Goal: Task Accomplishment & Management: Manage account settings

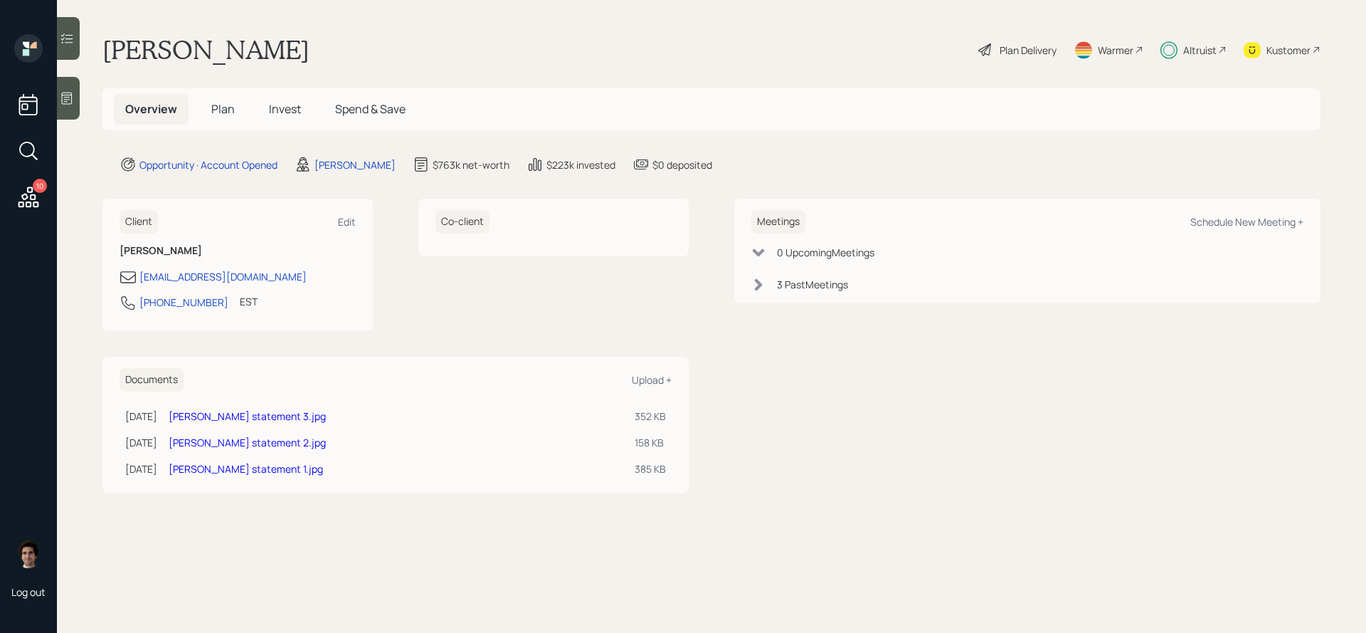
click at [280, 107] on span "Invest" at bounding box center [285, 109] width 32 height 16
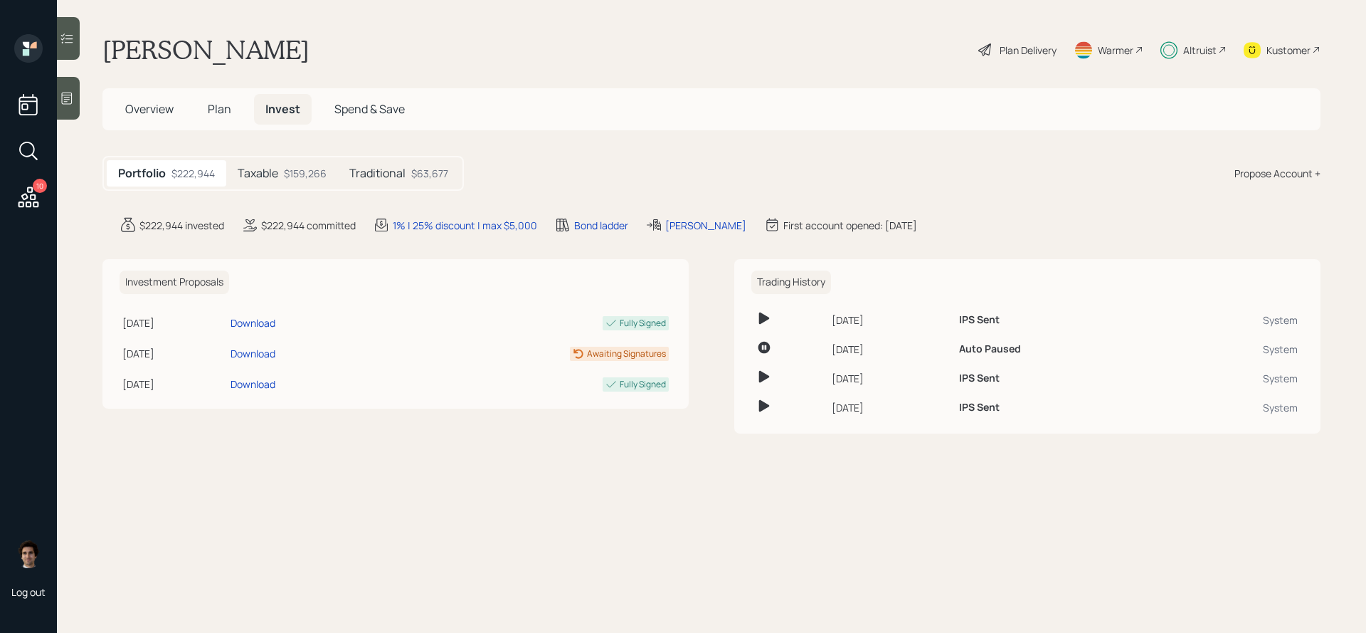
click at [327, 174] on div "Taxable $159,266" at bounding box center [282, 173] width 112 height 26
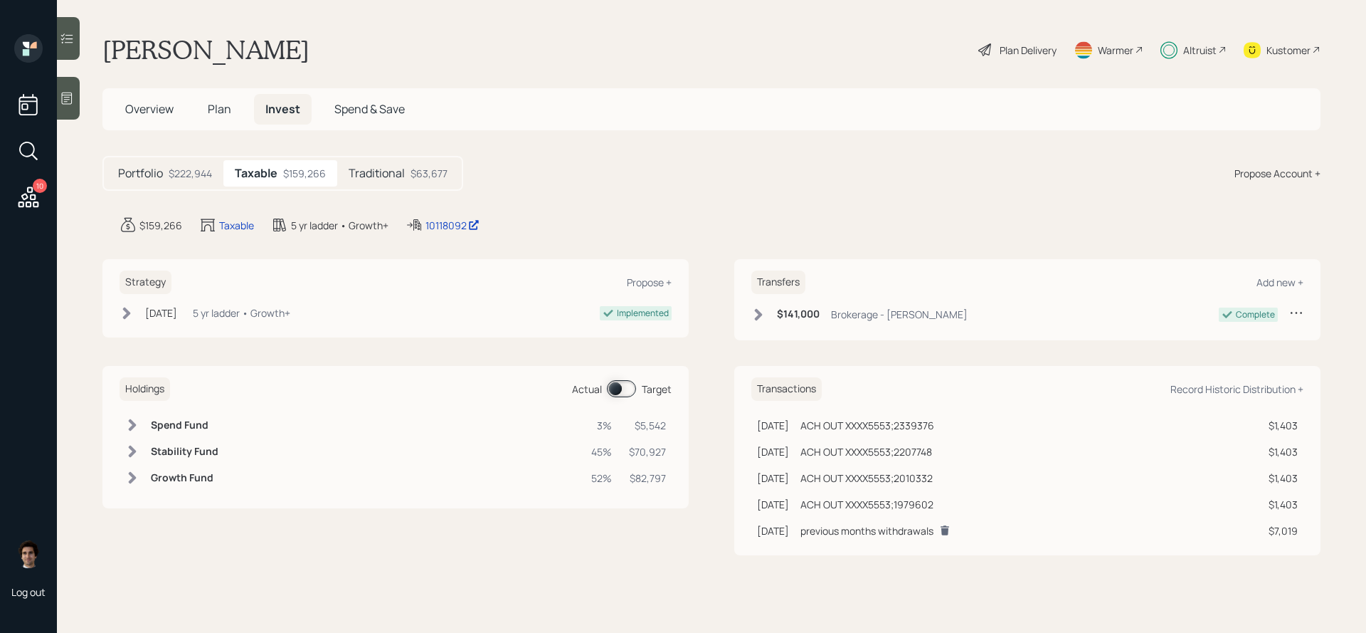
click at [463, 236] on main "Martin Belcher Plan Delivery Warmer Altruist Kustomer Overview Plan Invest Spen…" at bounding box center [712, 316] width 1310 height 633
click at [463, 233] on div "10118092 edit" at bounding box center [453, 224] width 95 height 17
click at [462, 232] on div "10118092" at bounding box center [453, 225] width 54 height 15
click at [211, 101] on span "Plan" at bounding box center [219, 109] width 23 height 16
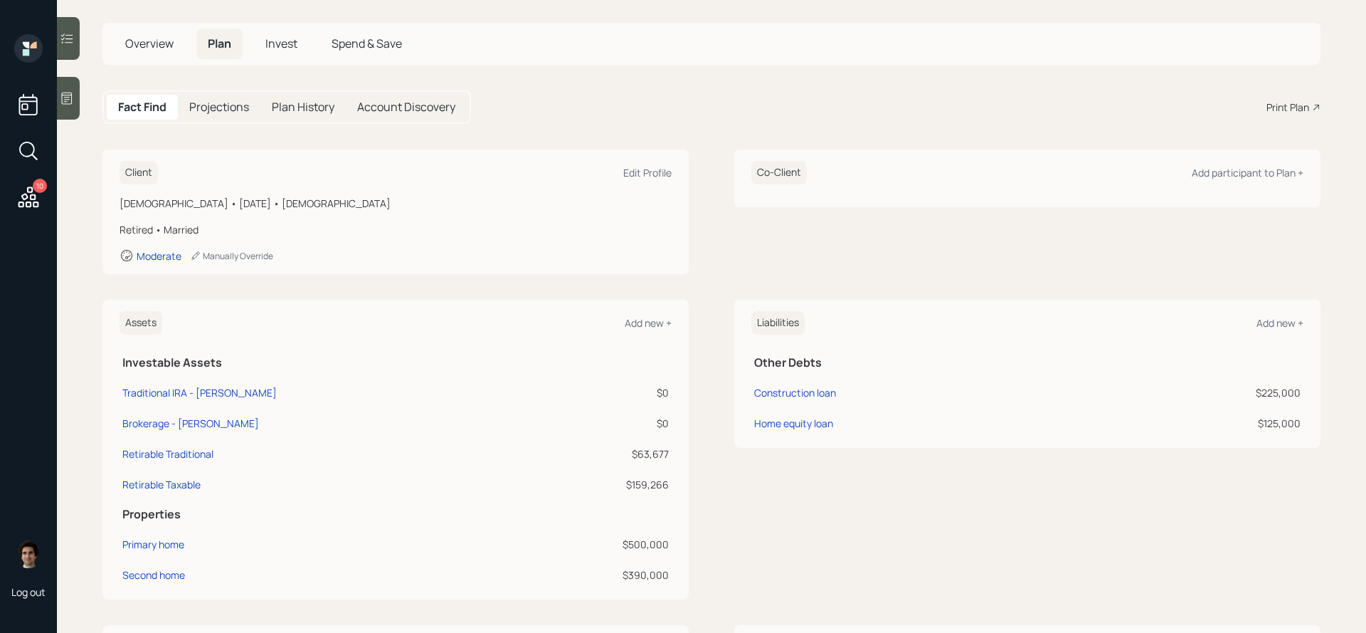
scroll to position [129, 0]
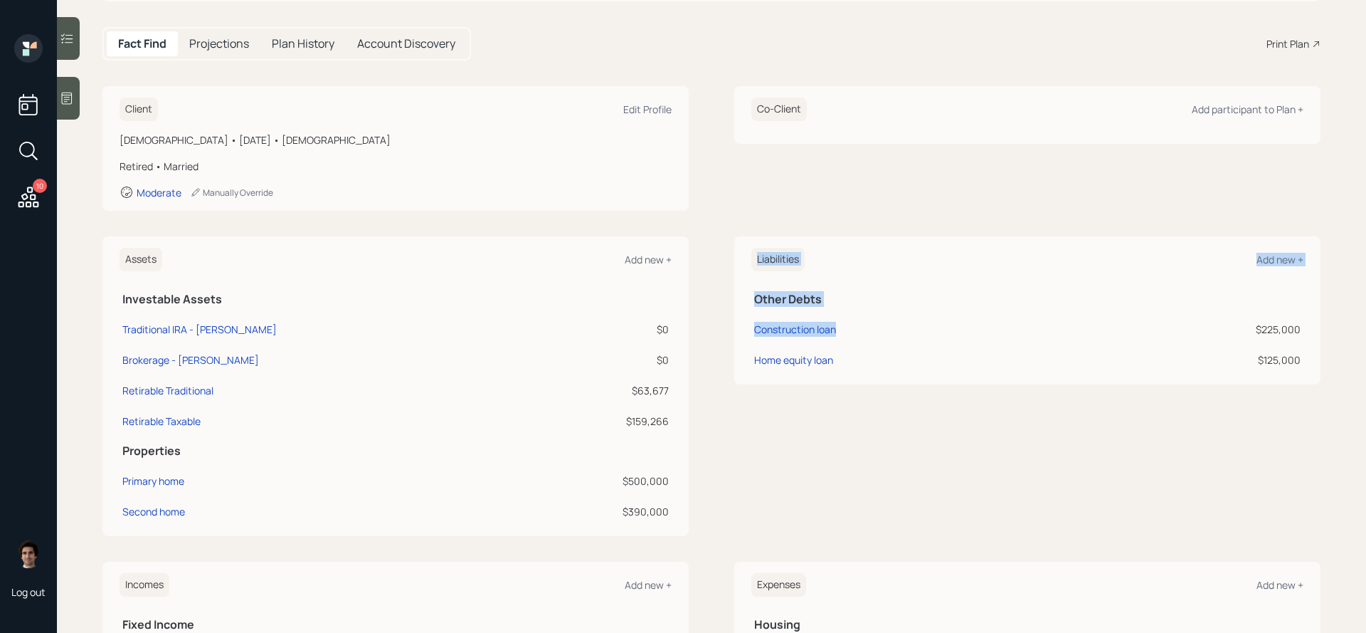
drag, startPoint x: 876, startPoint y: 326, endPoint x: 746, endPoint y: 307, distance: 131.7
click at [746, 307] on div "Liabilities Add new + Other Debts Construction loan $225,000 Home equity loan $…" at bounding box center [1027, 310] width 586 height 148
click at [815, 450] on div "Liabilities Add new + Other Debts Construction loan $225,000 Home equity loan $…" at bounding box center [1027, 386] width 586 height 300
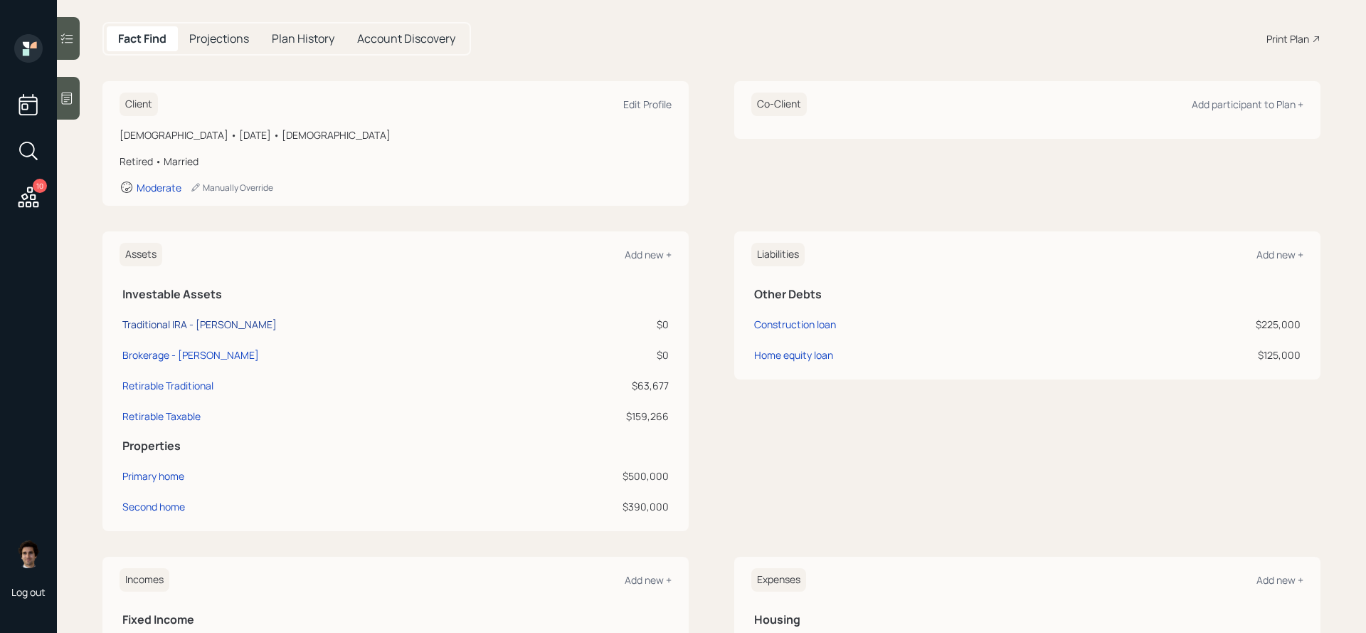
click at [211, 328] on div "Traditional IRA - Edward Jones" at bounding box center [199, 324] width 154 height 15
select select "ira"
select select "balanced"
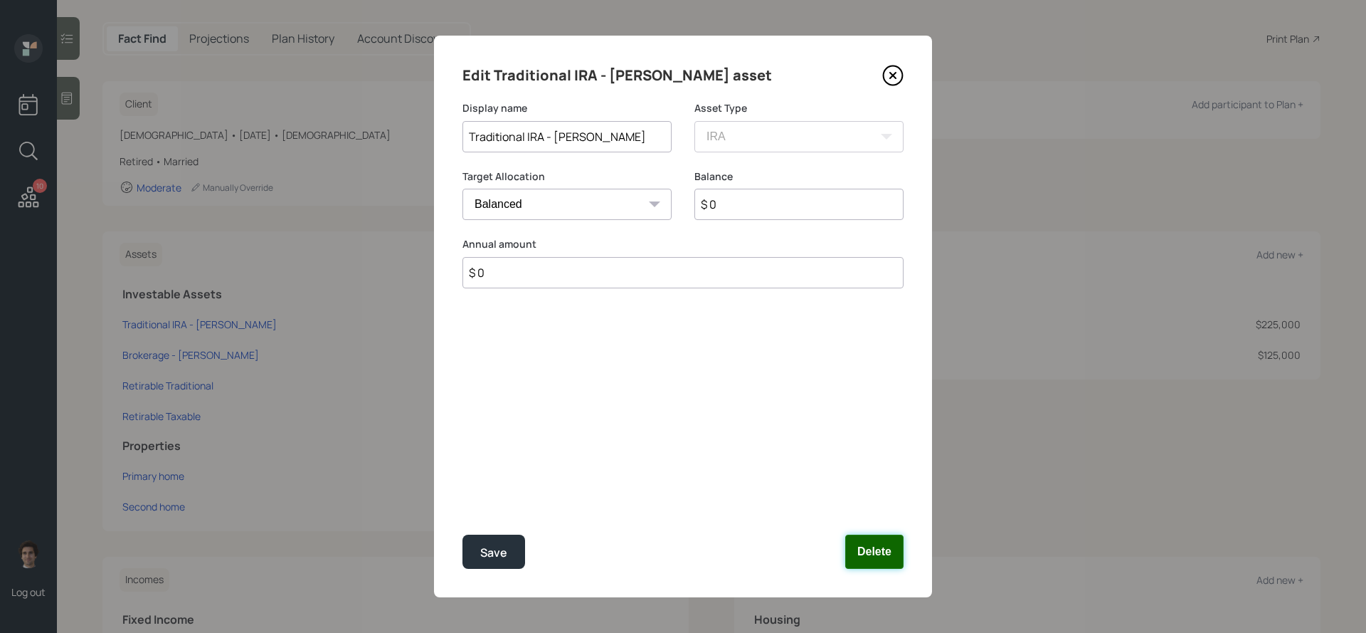
click at [865, 544] on button "Delete" at bounding box center [874, 551] width 58 height 34
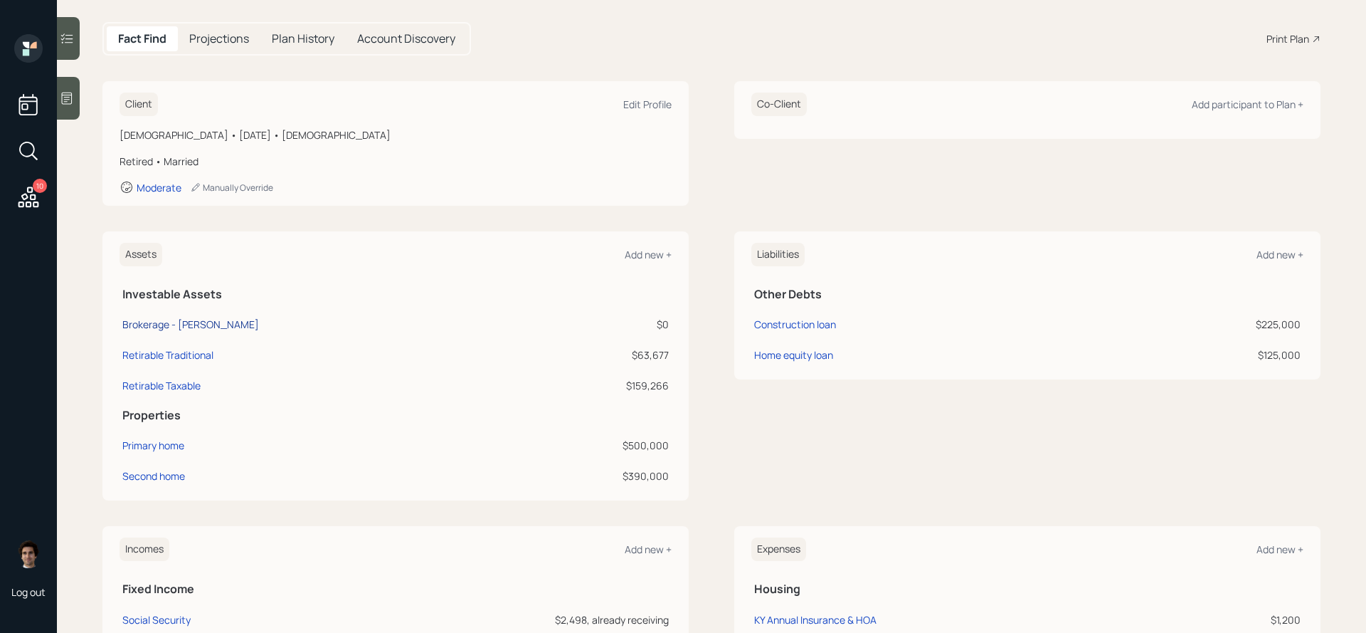
click at [224, 319] on div "Brokerage - Edward Jones" at bounding box center [190, 324] width 137 height 15
select select "taxable"
select select "balanced"
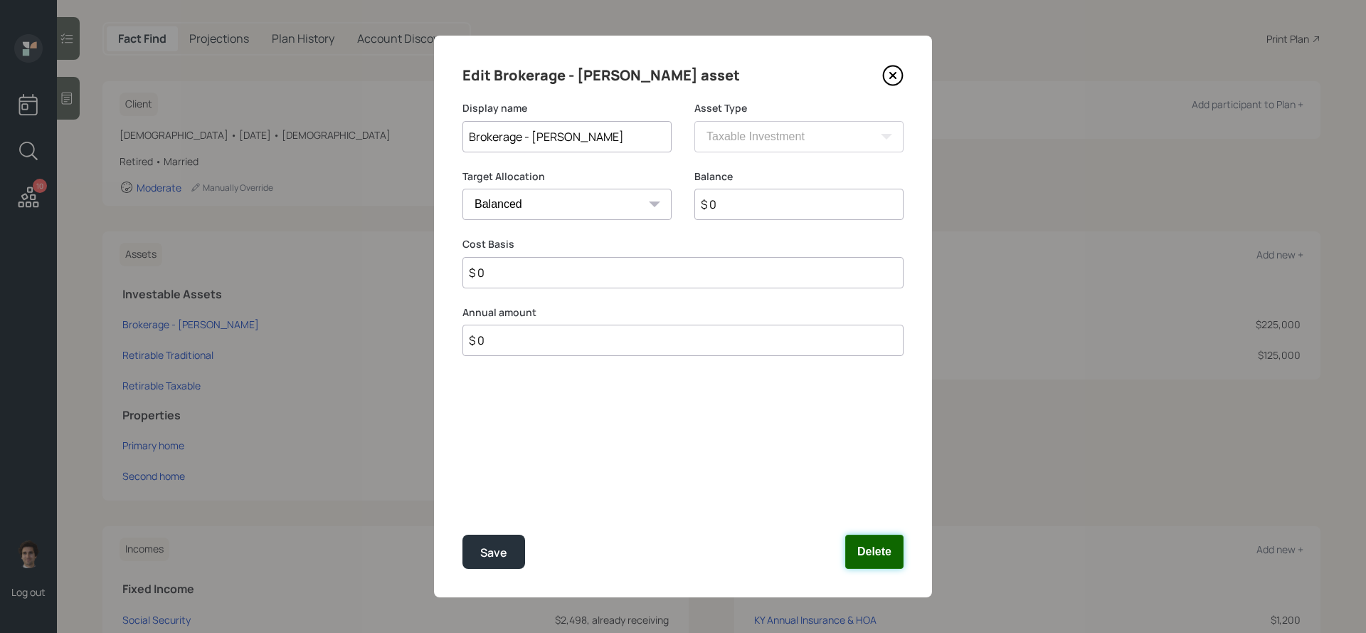
click at [865, 549] on button "Delete" at bounding box center [874, 551] width 58 height 34
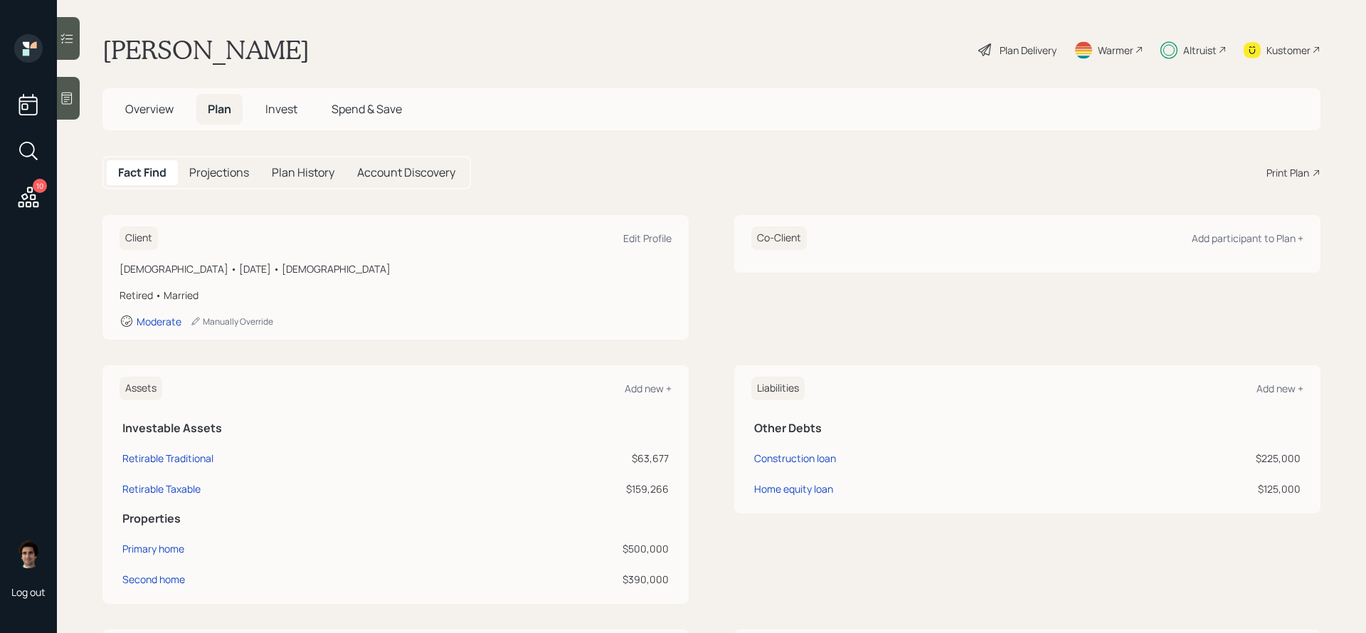
click at [271, 117] on h5 "Invest" at bounding box center [281, 109] width 55 height 31
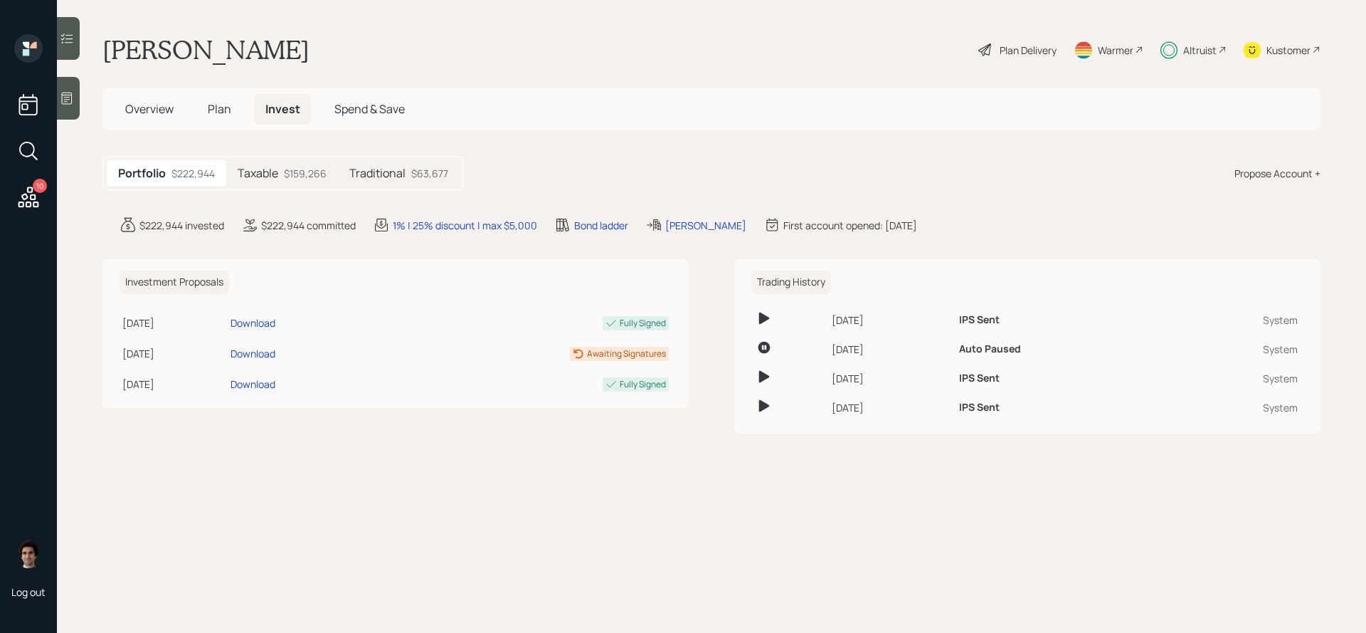
click at [307, 169] on div "$159,266" at bounding box center [305, 173] width 43 height 15
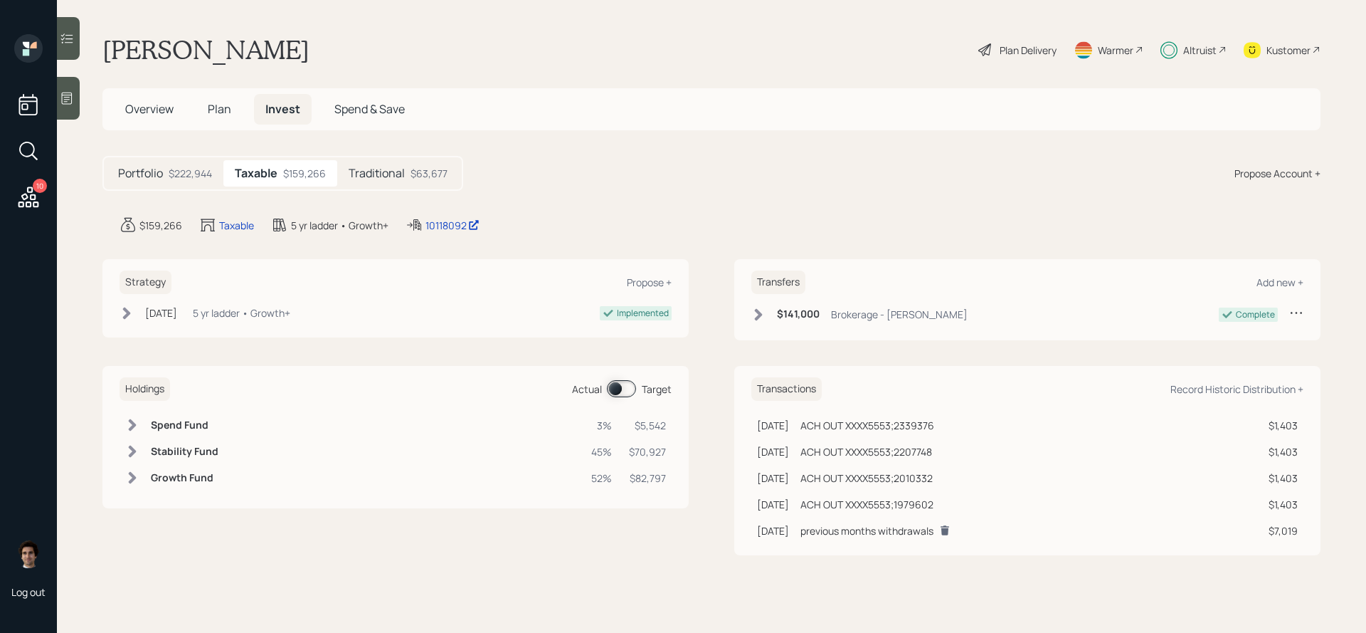
click at [772, 311] on div "$141,000 Brokerage - Edward Jones" at bounding box center [860, 314] width 216 height 18
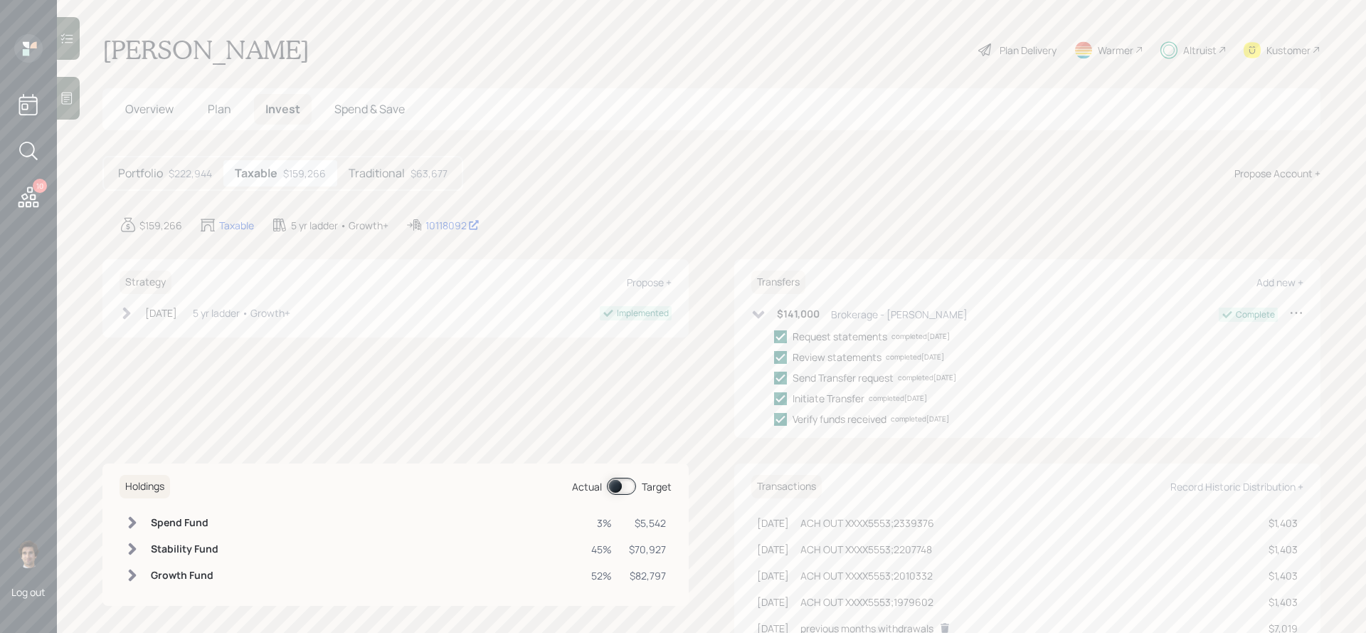
click at [769, 311] on div "$141,000 Brokerage - Edward Jones" at bounding box center [860, 314] width 216 height 18
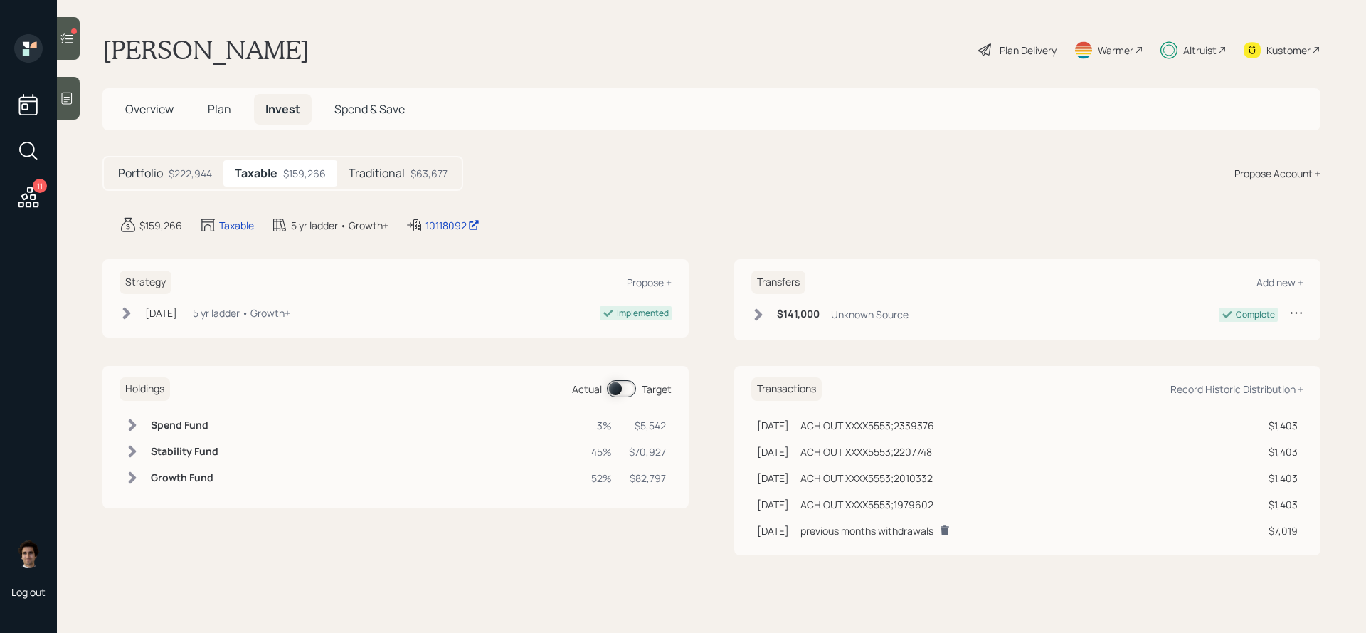
click at [366, 181] on div "Traditional $63,677" at bounding box center [398, 173] width 122 height 26
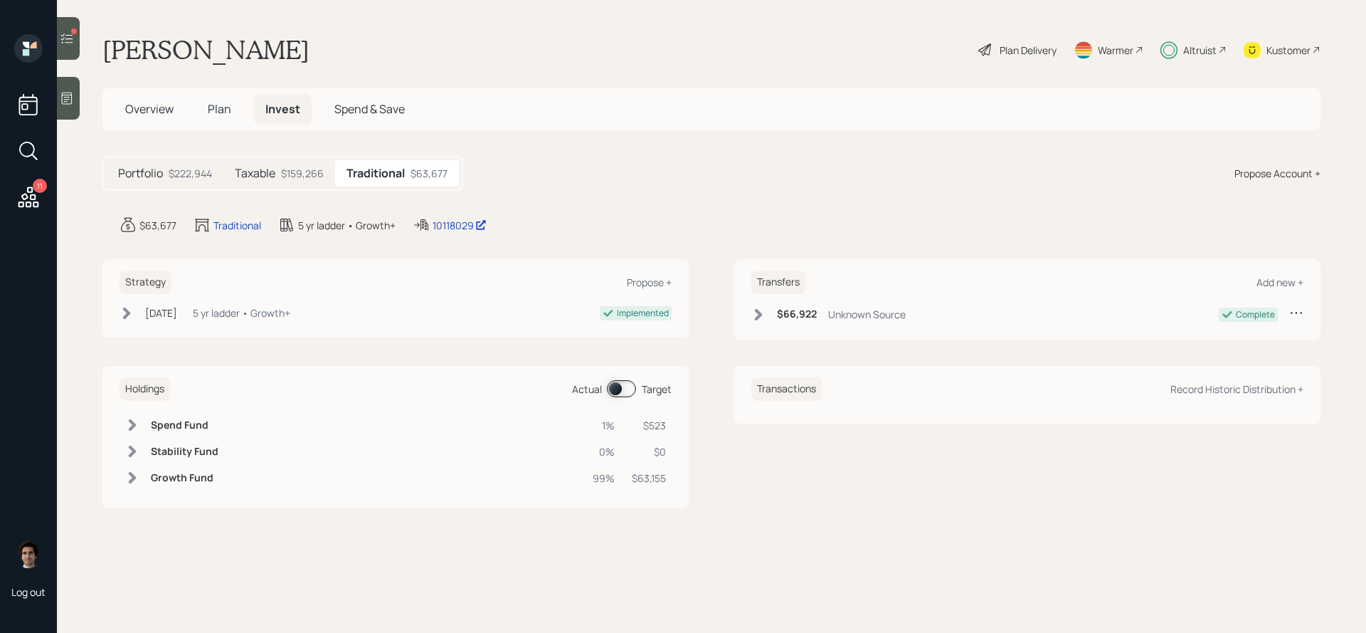
click at [905, 318] on div "Unknown Source" at bounding box center [867, 314] width 78 height 15
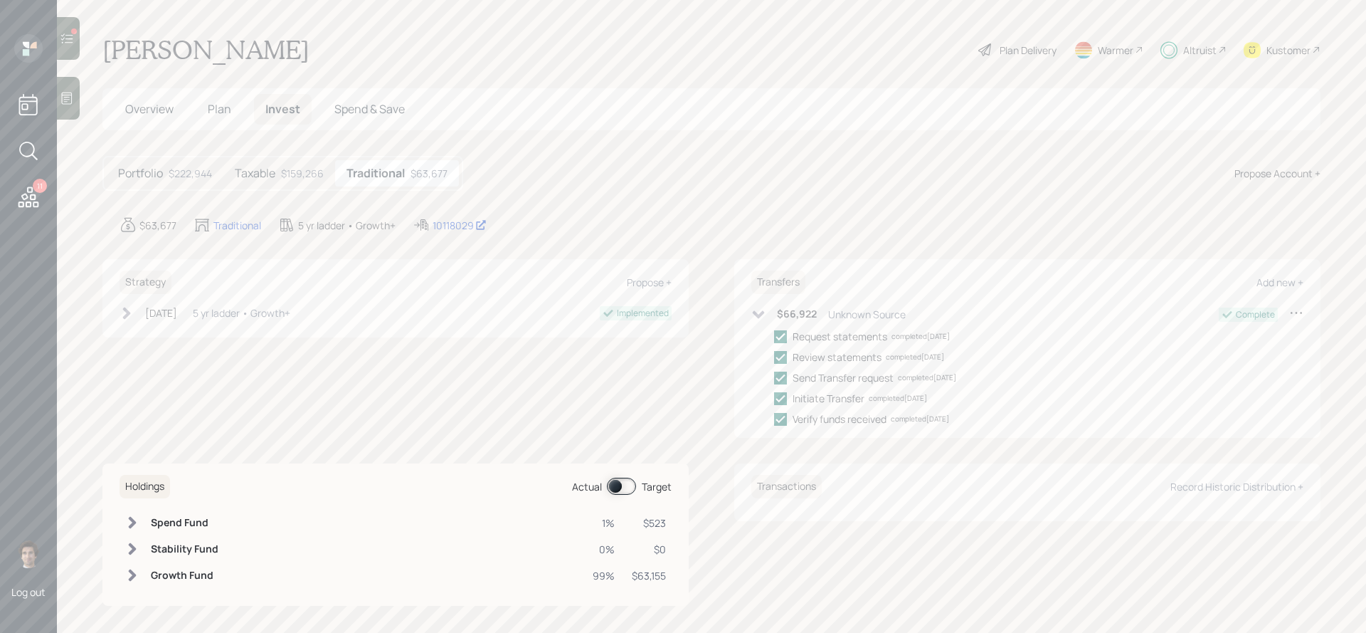
click at [905, 318] on div "Unknown Source" at bounding box center [867, 314] width 78 height 15
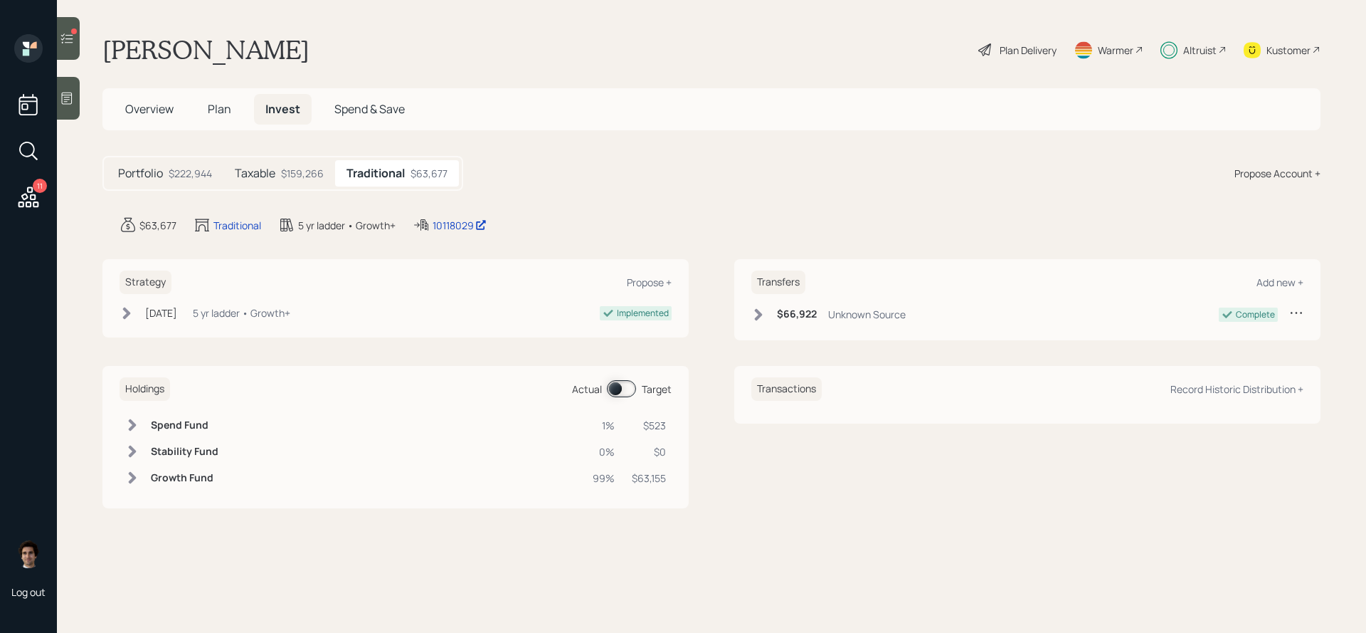
click at [222, 101] on span "Plan" at bounding box center [219, 109] width 23 height 16
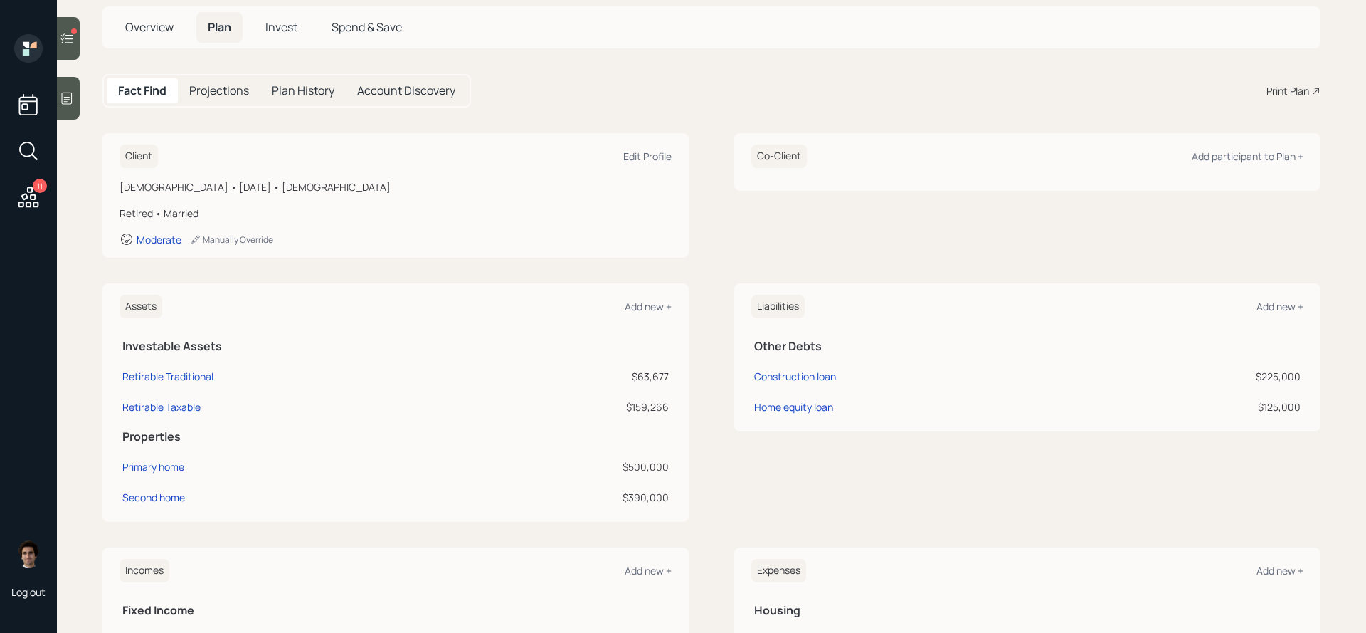
scroll to position [46, 0]
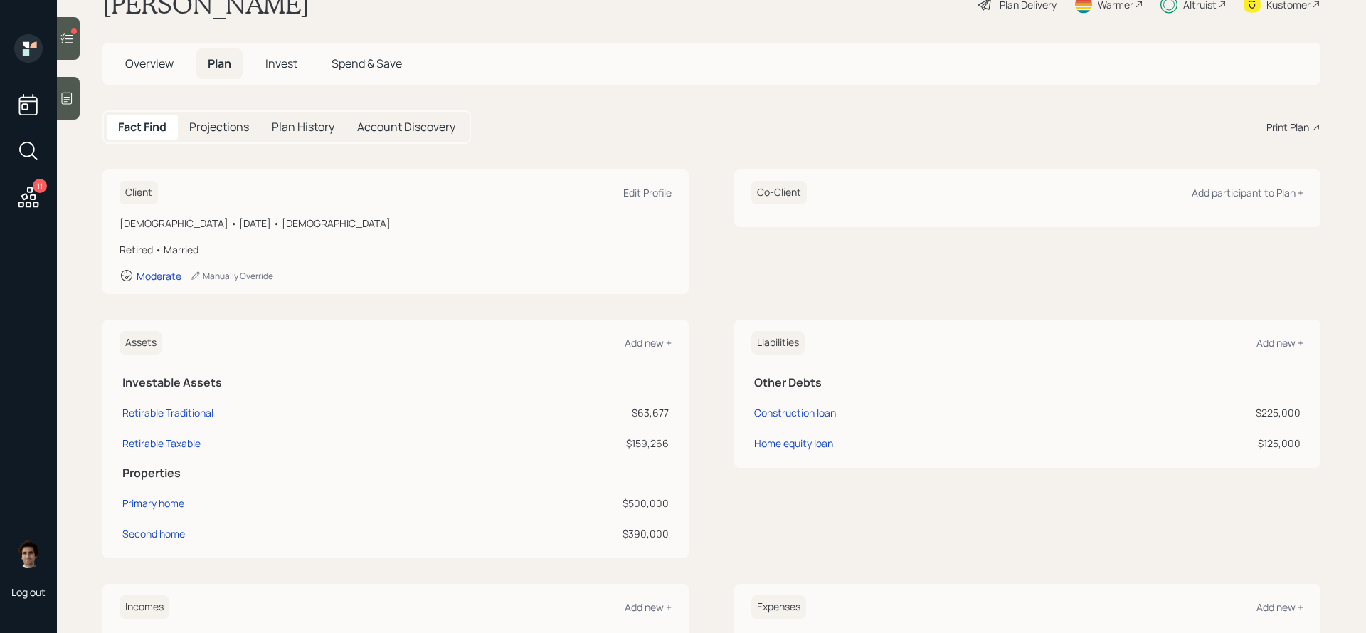
click at [293, 72] on h5 "Invest" at bounding box center [281, 63] width 55 height 31
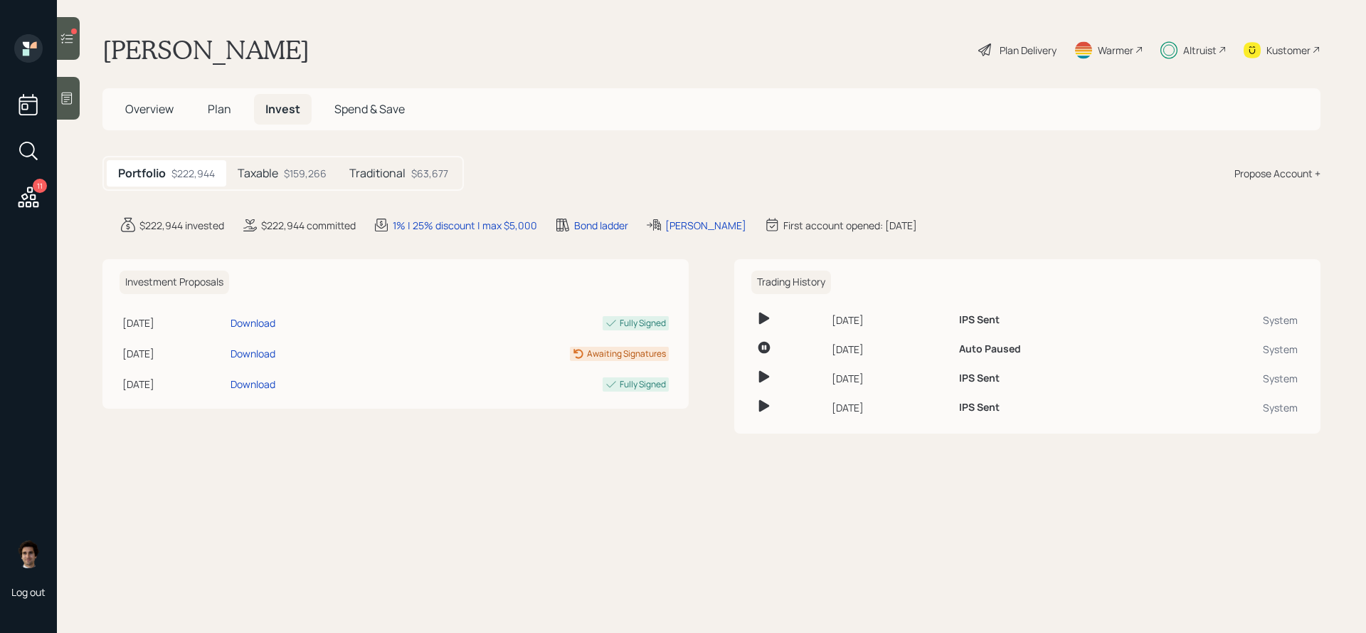
click at [293, 70] on main "Martin Belcher Plan Delivery Warmer Altruist Kustomer Overview Plan Invest Spen…" at bounding box center [712, 316] width 1310 height 633
click at [135, 110] on span "Overview" at bounding box center [149, 109] width 48 height 16
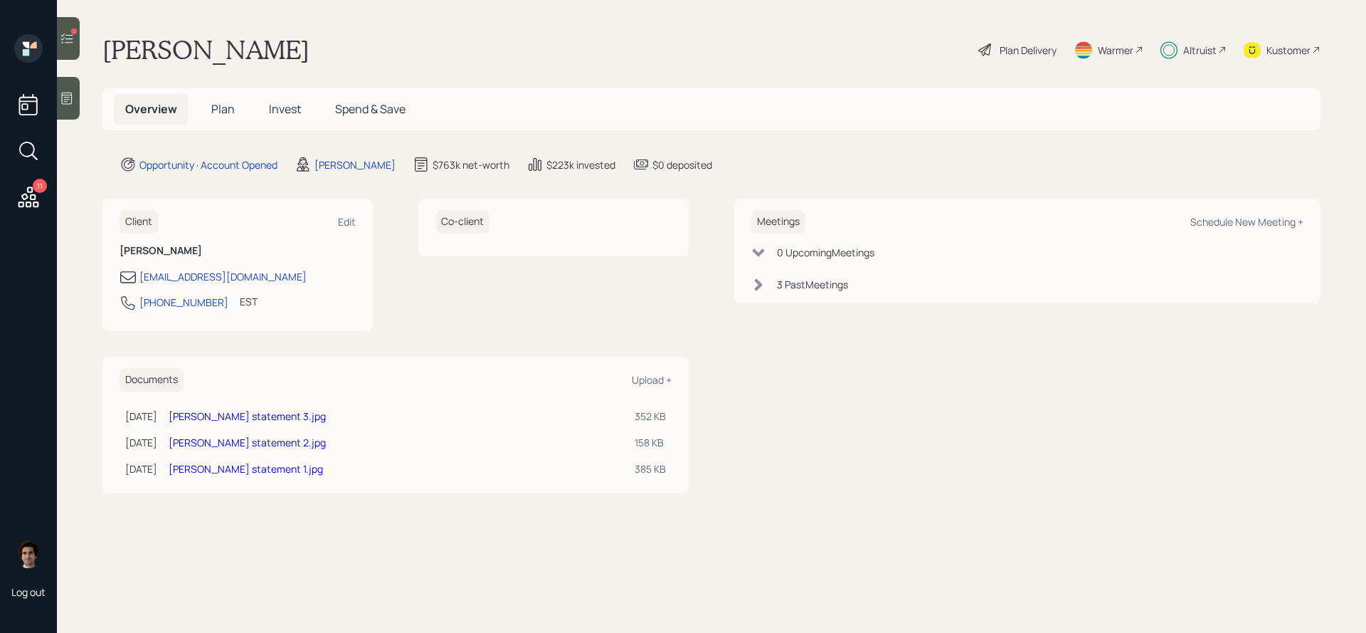
click at [296, 130] on div "Overview Plan Invest Spend & Save" at bounding box center [711, 109] width 1218 height 42
click at [279, 108] on span "Invest" at bounding box center [285, 109] width 32 height 16
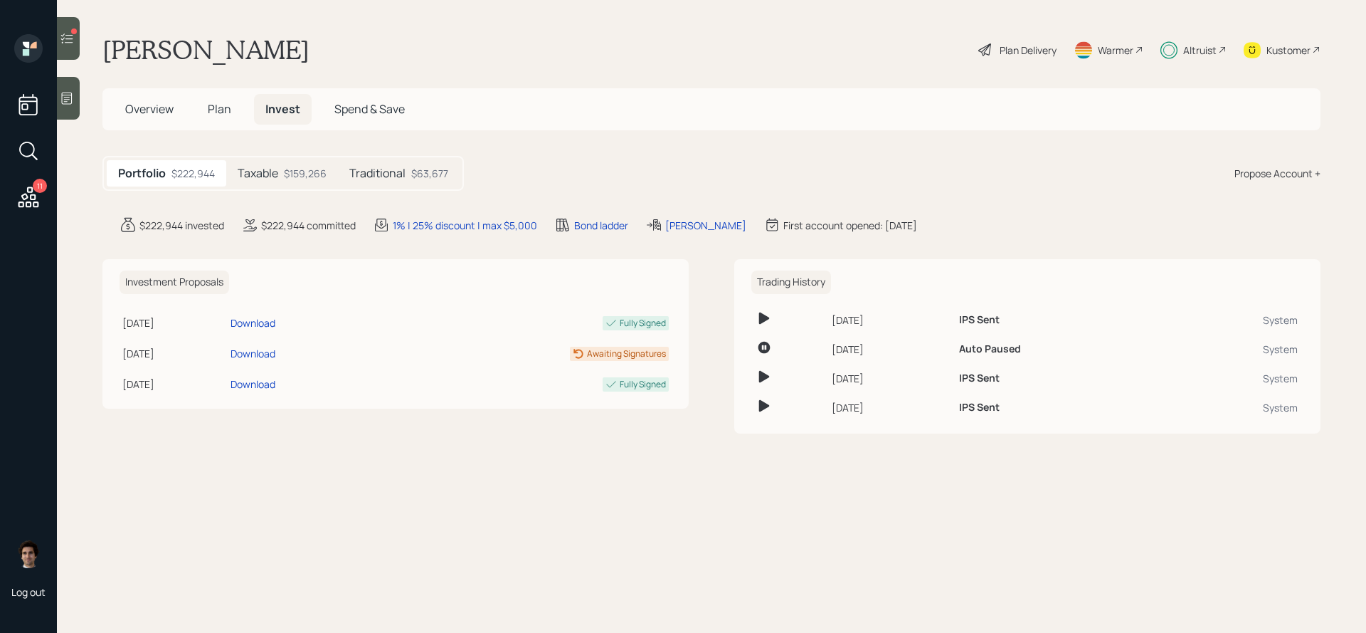
click at [290, 175] on div "$159,266" at bounding box center [305, 173] width 43 height 15
